Goal: Task Accomplishment & Management: Manage account settings

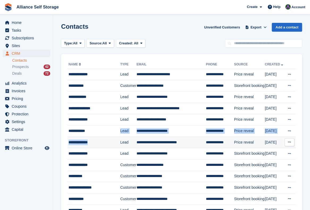
drag, startPoint x: 99, startPoint y: 132, endPoint x: 102, endPoint y: 145, distance: 13.7
click at [25, 39] on span "Subscriptions" at bounding box center [28, 37] width 32 height 7
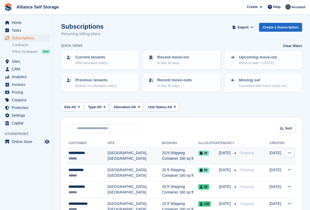
click at [118, 159] on td "[GEOGRAPHIC_DATA], [GEOGRAPHIC_DATA]" at bounding box center [135, 155] width 54 height 17
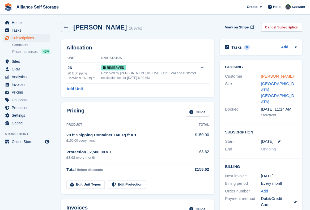
click at [278, 76] on link "[PERSON_NAME]" at bounding box center [277, 76] width 33 height 5
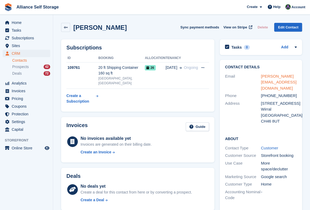
click at [275, 77] on link "jaceyahowlett@hotmail.com" at bounding box center [279, 82] width 36 height 16
click at [150, 24] on div "Jacey Curran Sync payment methods View on Stripe Delete Edit Contact" at bounding box center [181, 27] width 241 height 9
drag, startPoint x: 135, startPoint y: 26, endPoint x: 131, endPoint y: 28, distance: 4.6
click at [135, 26] on div "Jacey Curran Sync payment methods View on Stripe Delete Edit Contact" at bounding box center [181, 27] width 241 height 9
click at [26, 24] on span "Home" at bounding box center [28, 22] width 32 height 7
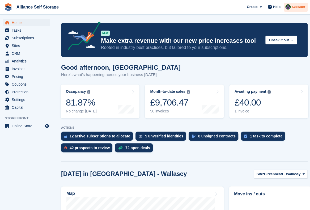
click at [300, 8] on span "Account" at bounding box center [298, 7] width 14 height 5
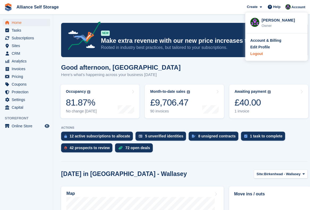
click at [266, 53] on div "Logout" at bounding box center [276, 54] width 52 height 6
